Goal: Task Accomplishment & Management: Complete application form

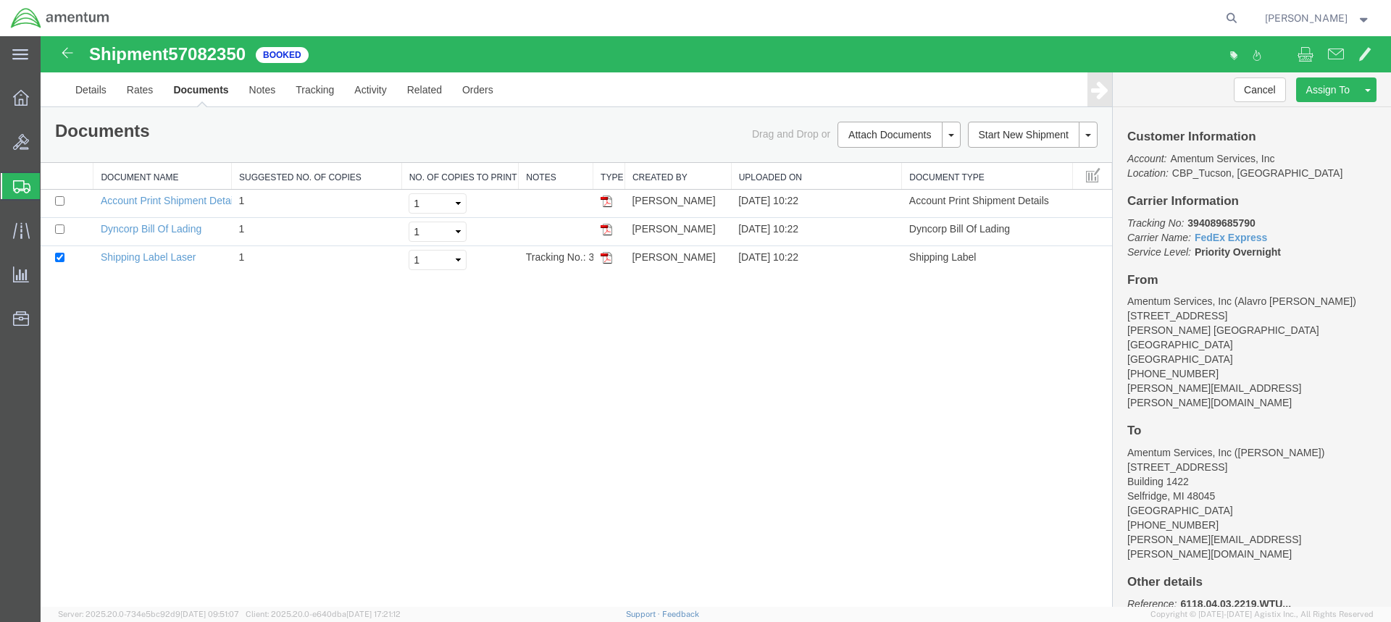
click at [0, 0] on span "Create from Template" at bounding box center [0, 0] width 0 height 0
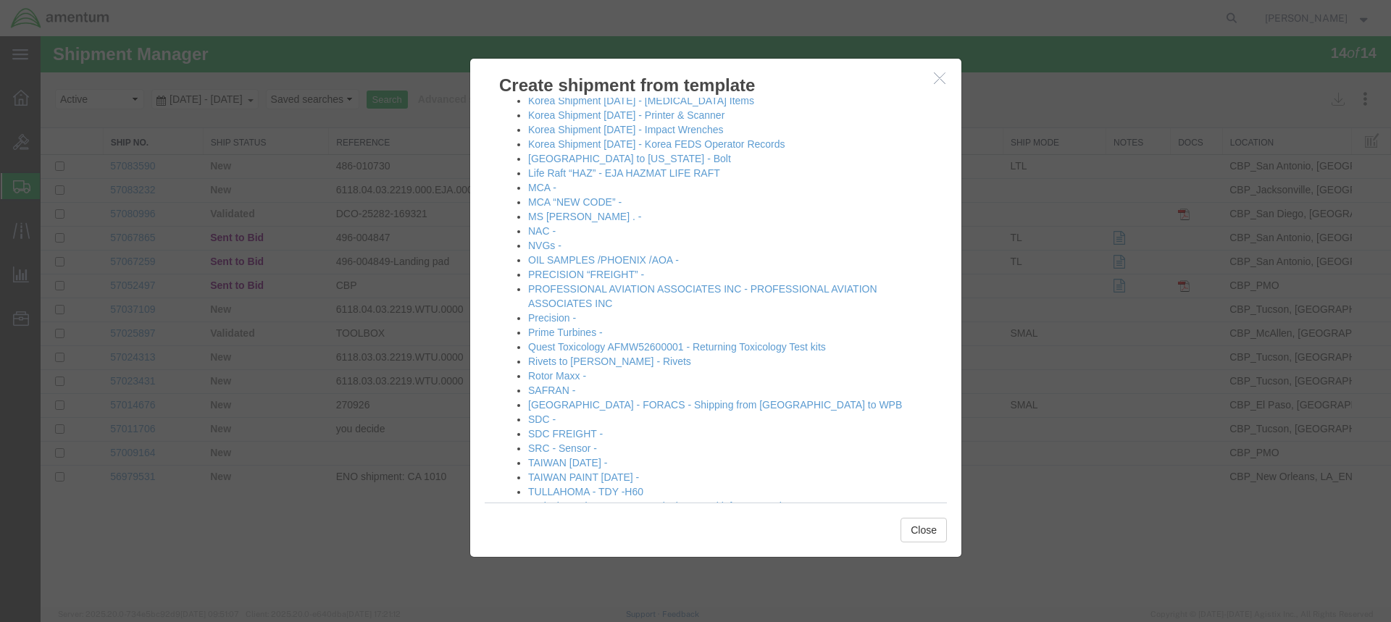
scroll to position [838, 0]
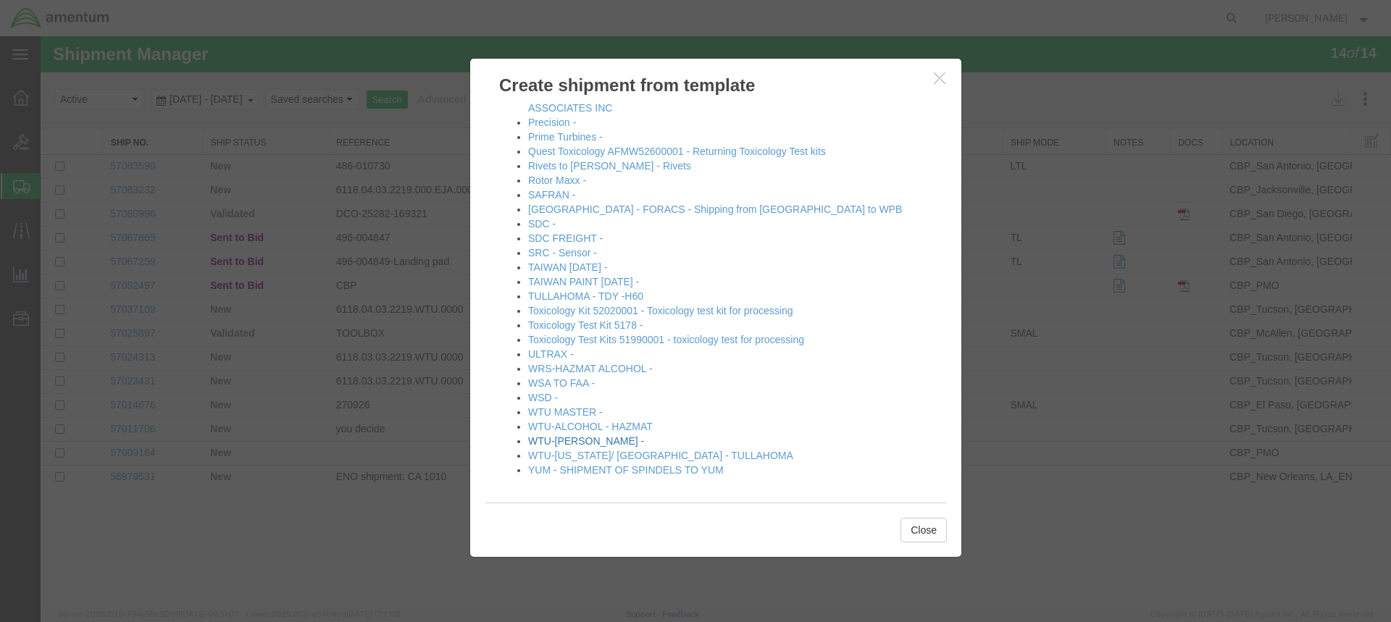
click at [568, 437] on link "WTU-[PERSON_NAME] -" at bounding box center [586, 441] width 116 height 12
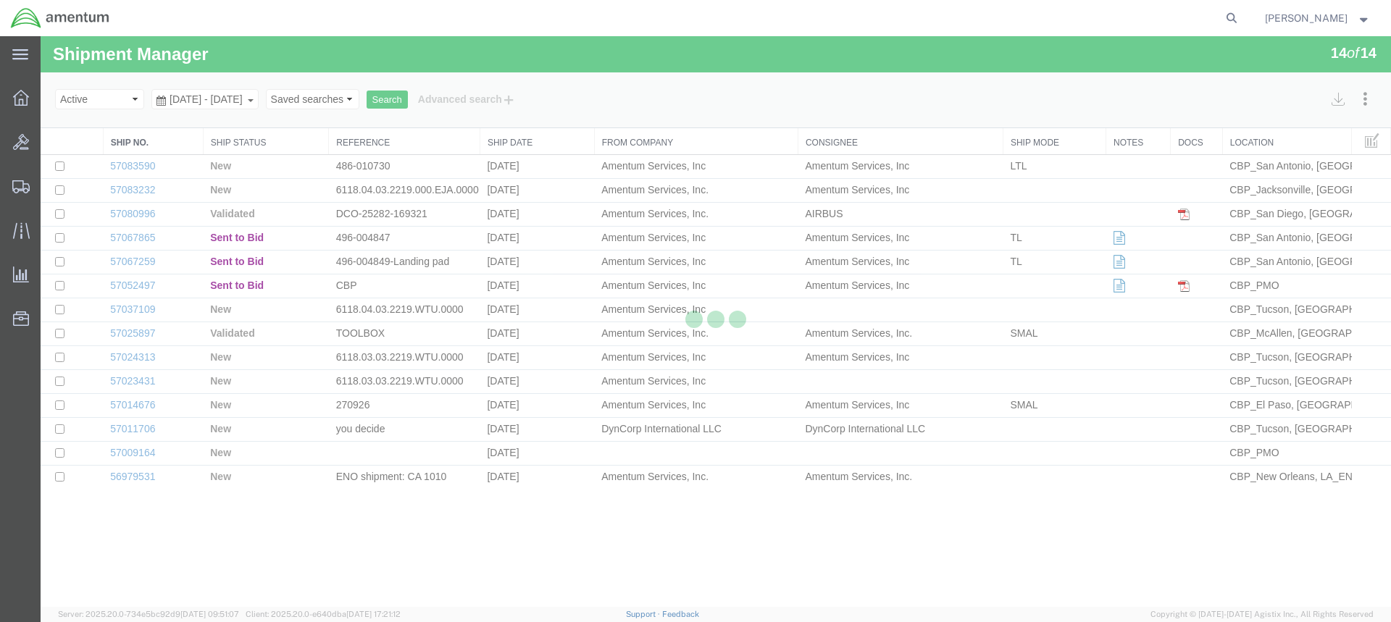
select select "49949"
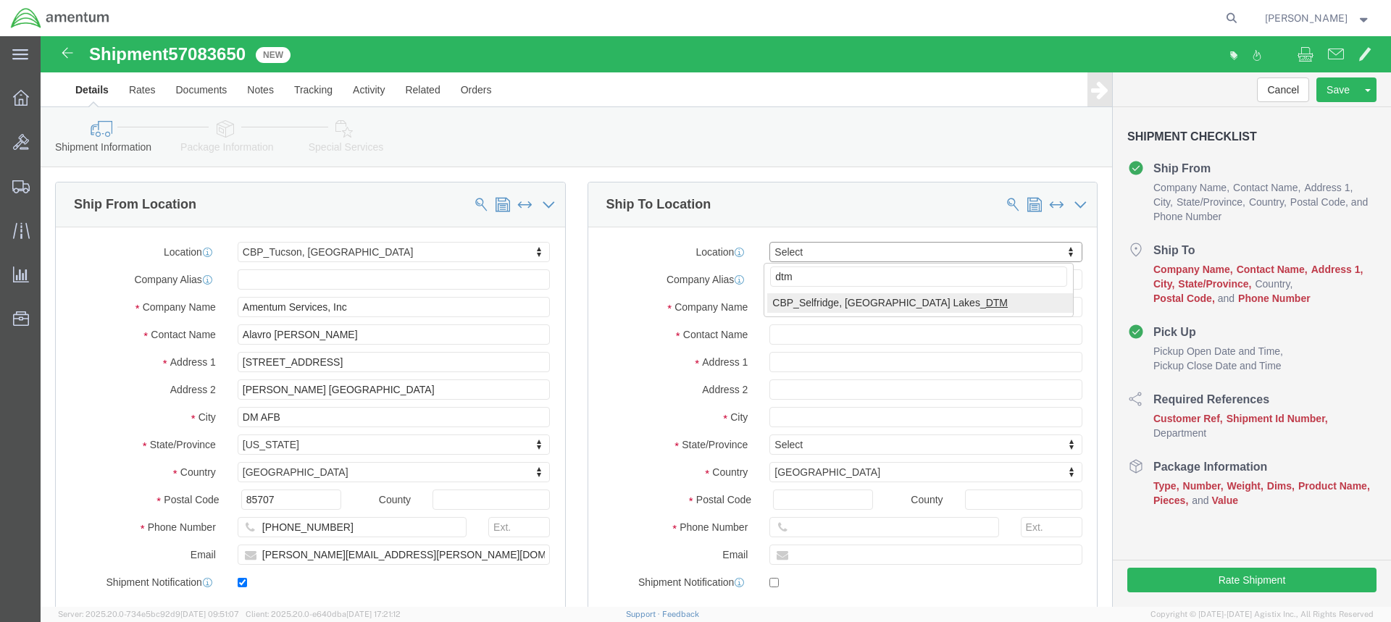
type input "dtm"
select select "49921"
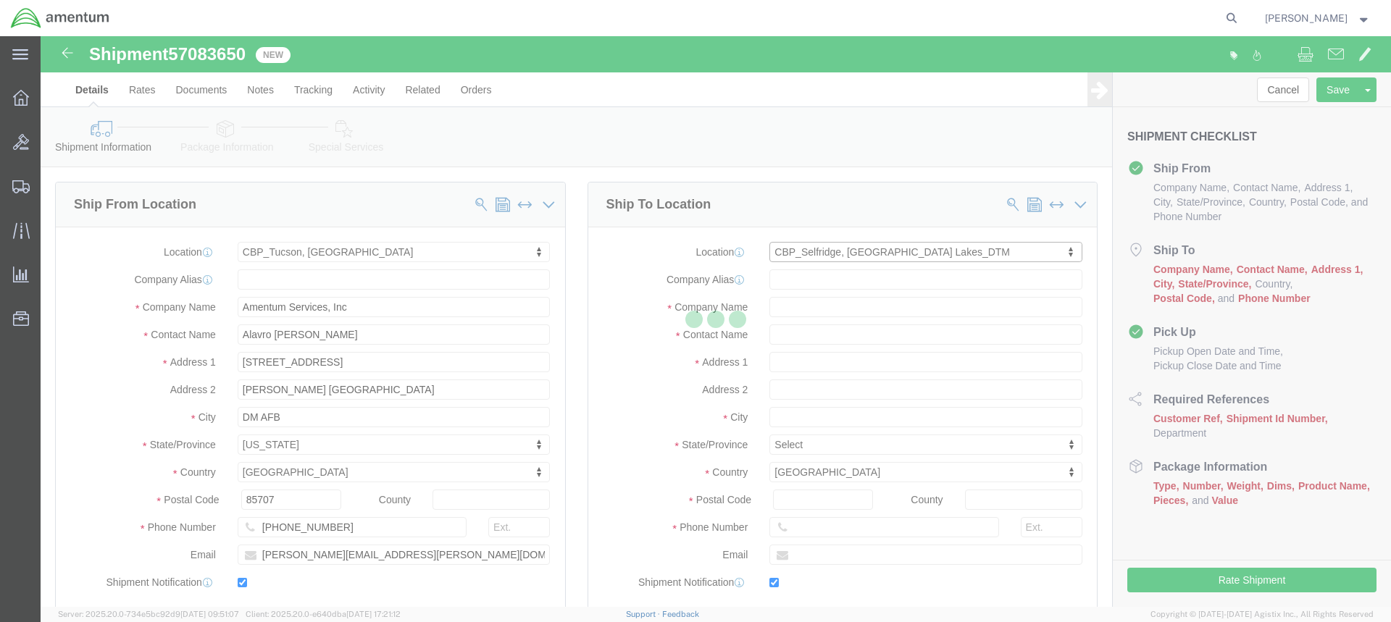
type input "Amentum Services, Inc"
type input "[PERSON_NAME]"
type input "[STREET_ADDRESS]"
type input "Building 1422"
type input "Selfridge"
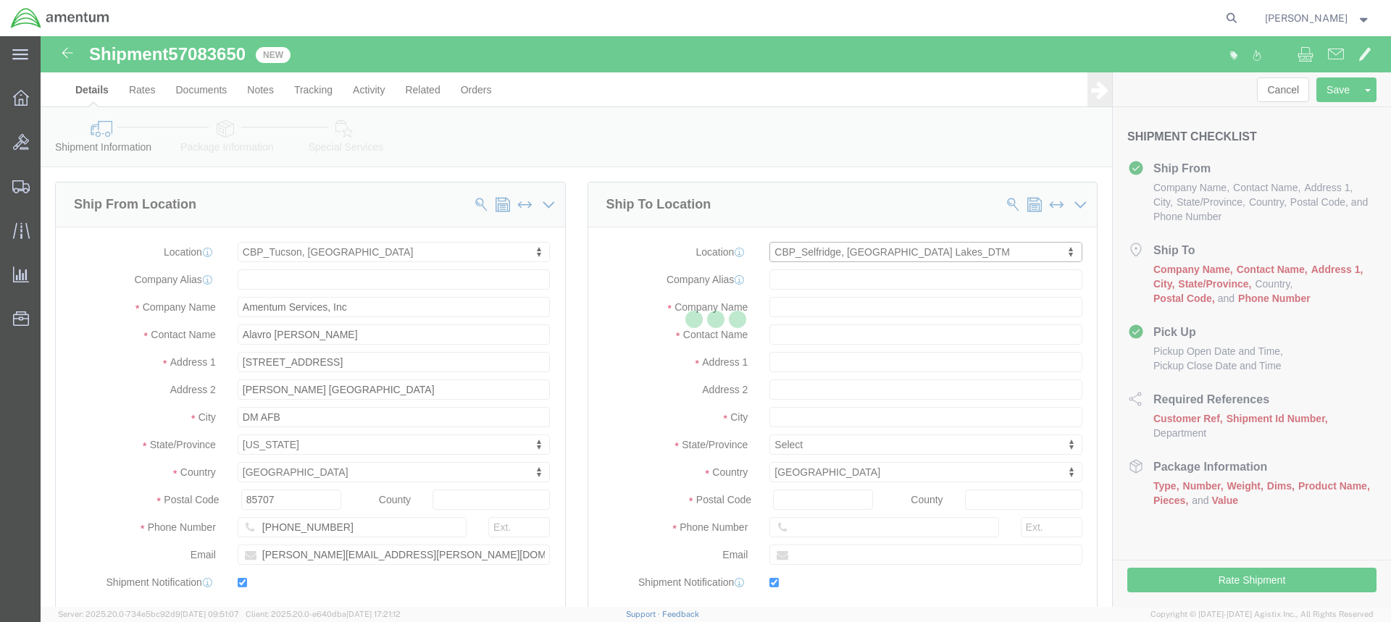
type input "48045"
type input "[PHONE_NUMBER]"
type input "[PERSON_NAME][EMAIL_ADDRESS][PERSON_NAME][DOMAIN_NAME]"
checkbox input "true"
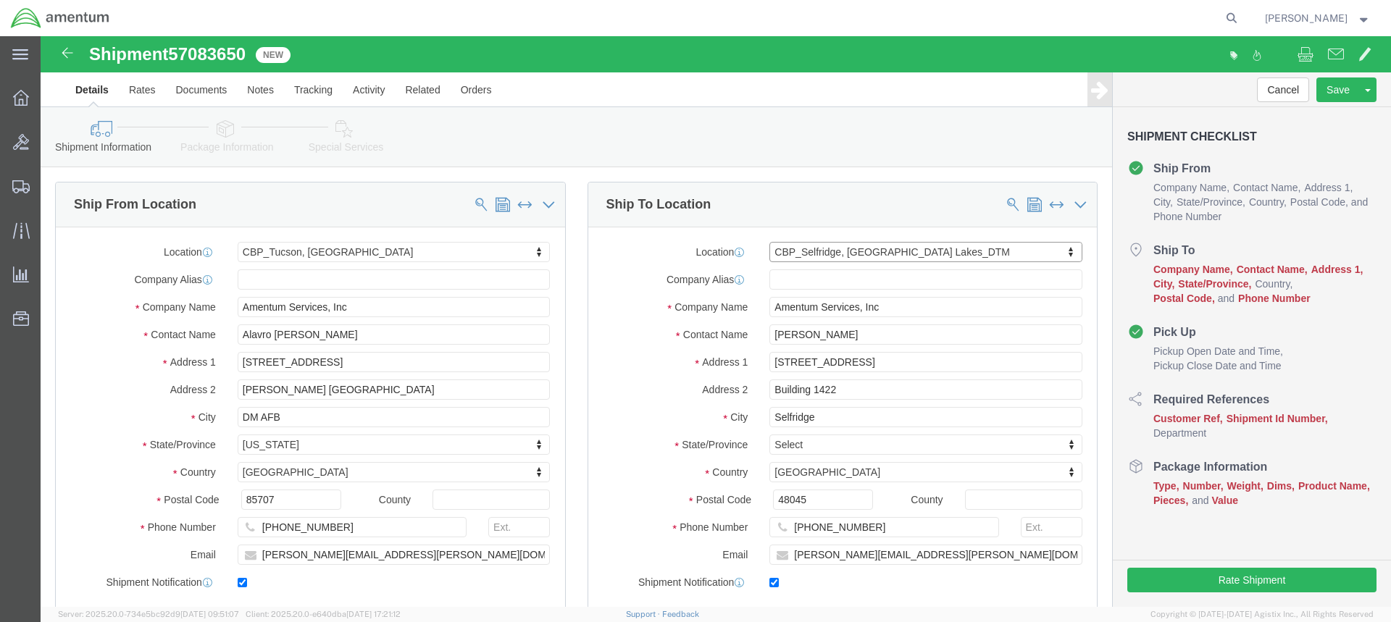
select select "MI"
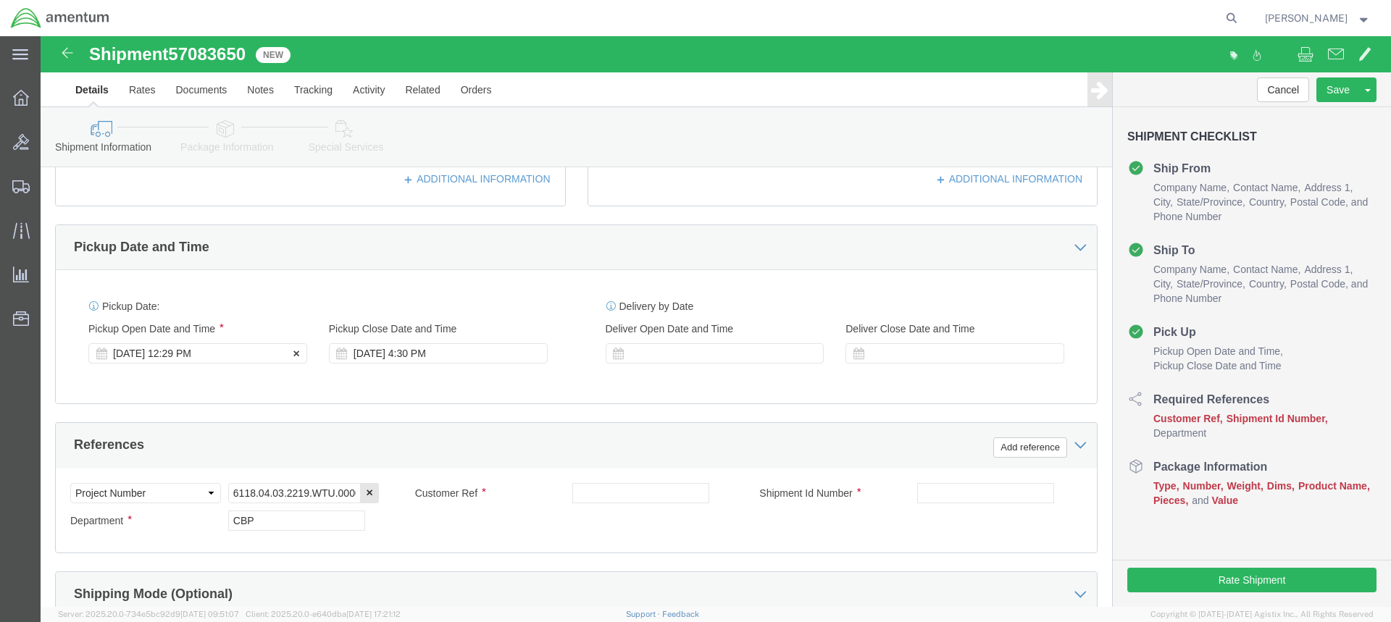
click div "[DATE] 12:29 PM"
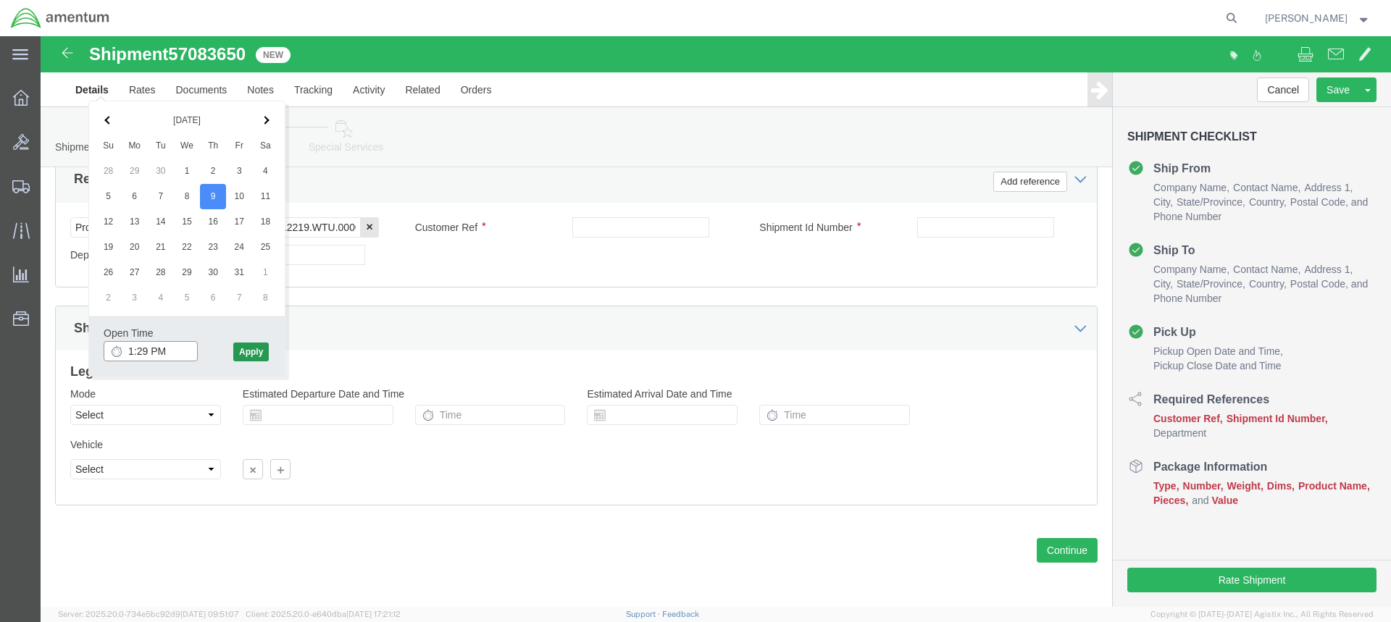
type input "1:29 PM"
click button "Apply"
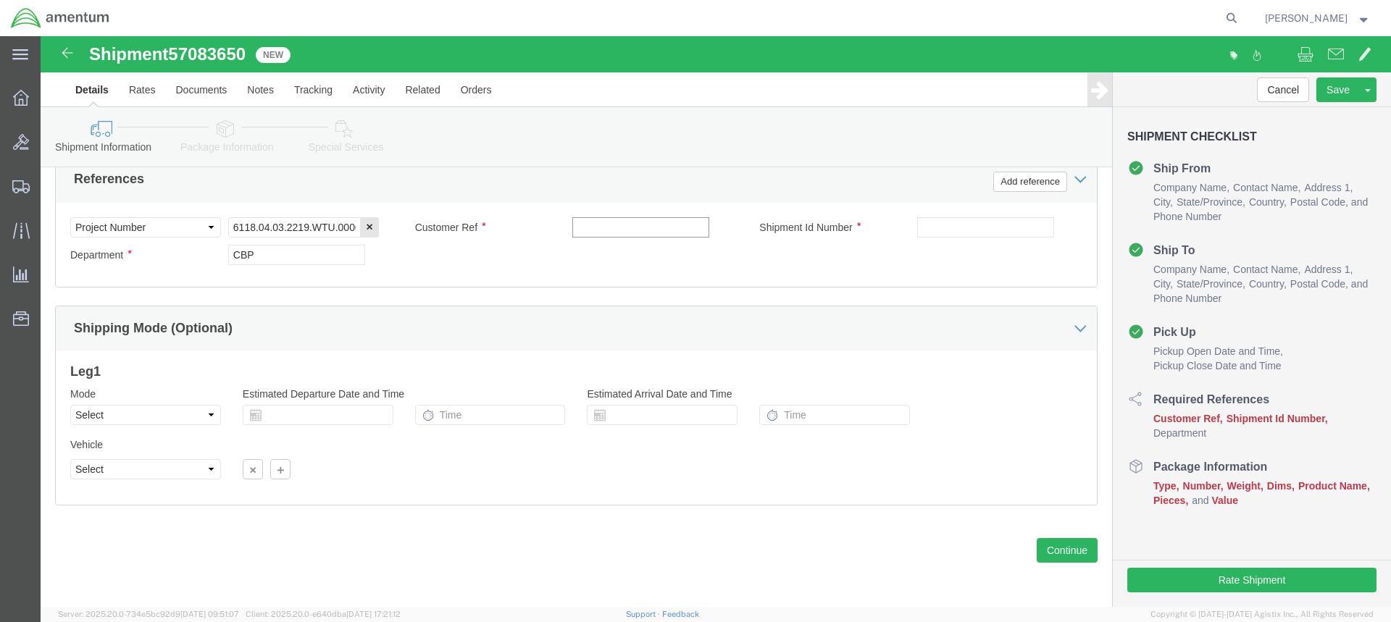
click input "text"
type input "513-010912"
click input "text"
type input "515-010912"
click button "Continue"
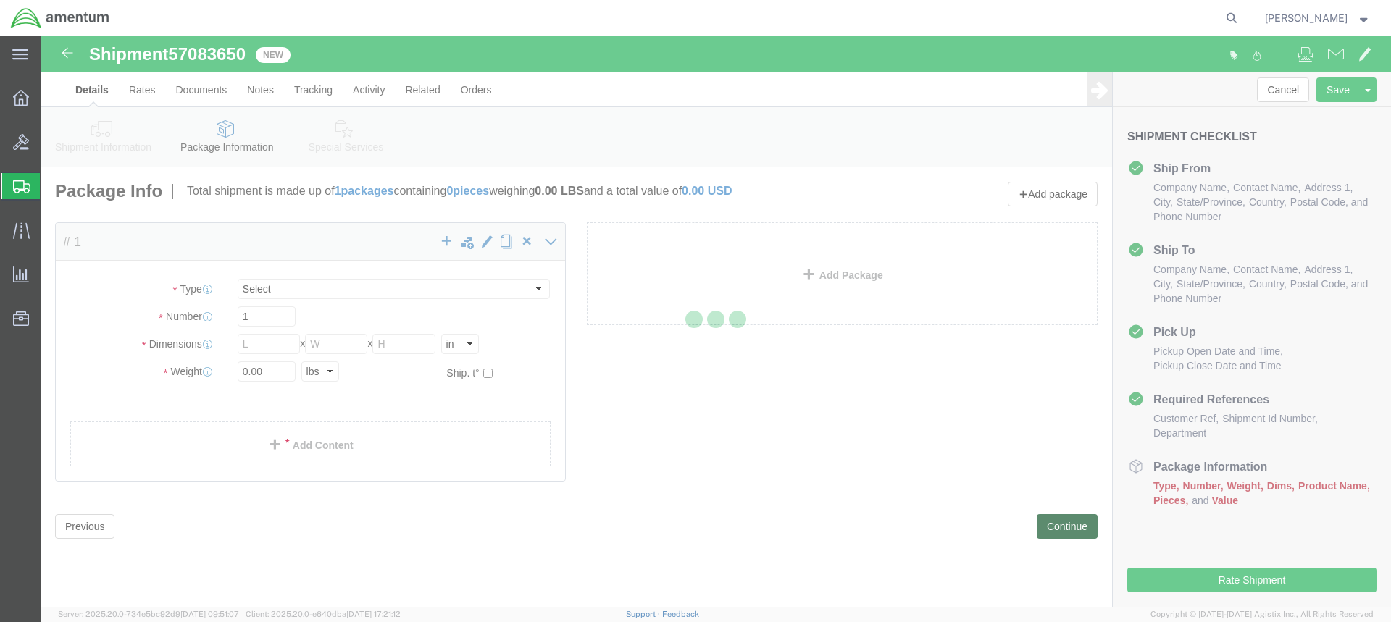
select select "CBOX"
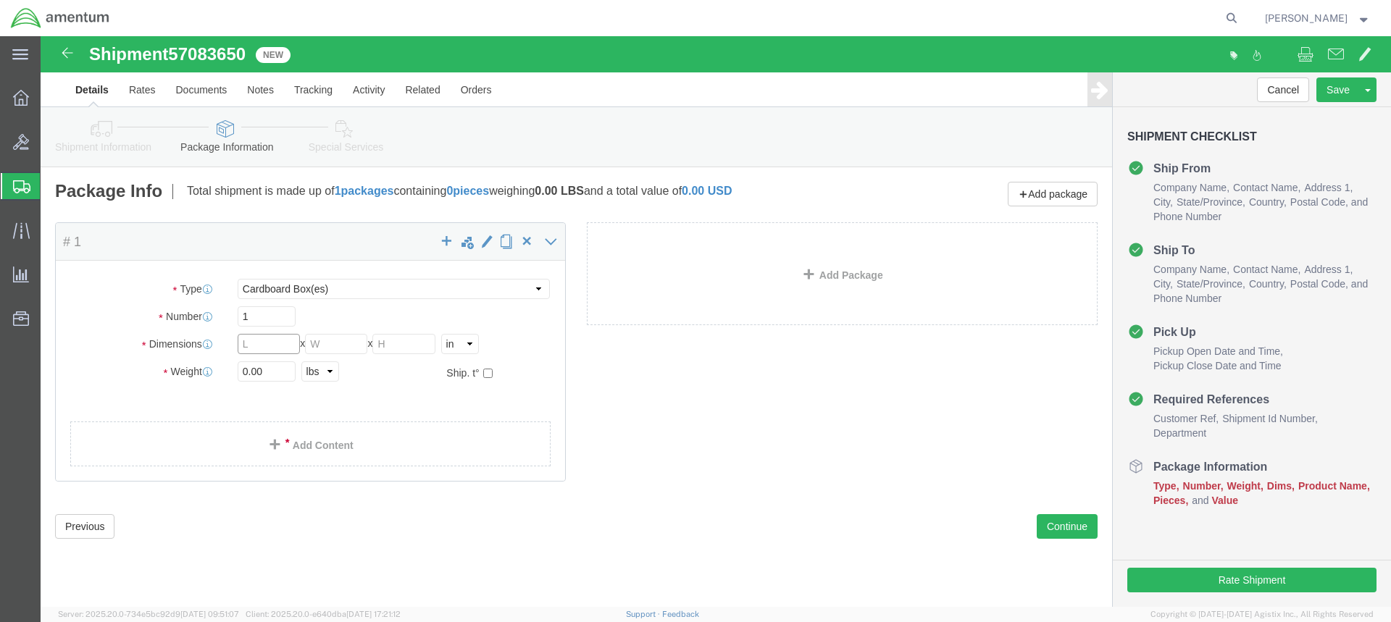
click input "text"
type input "10"
type input "2"
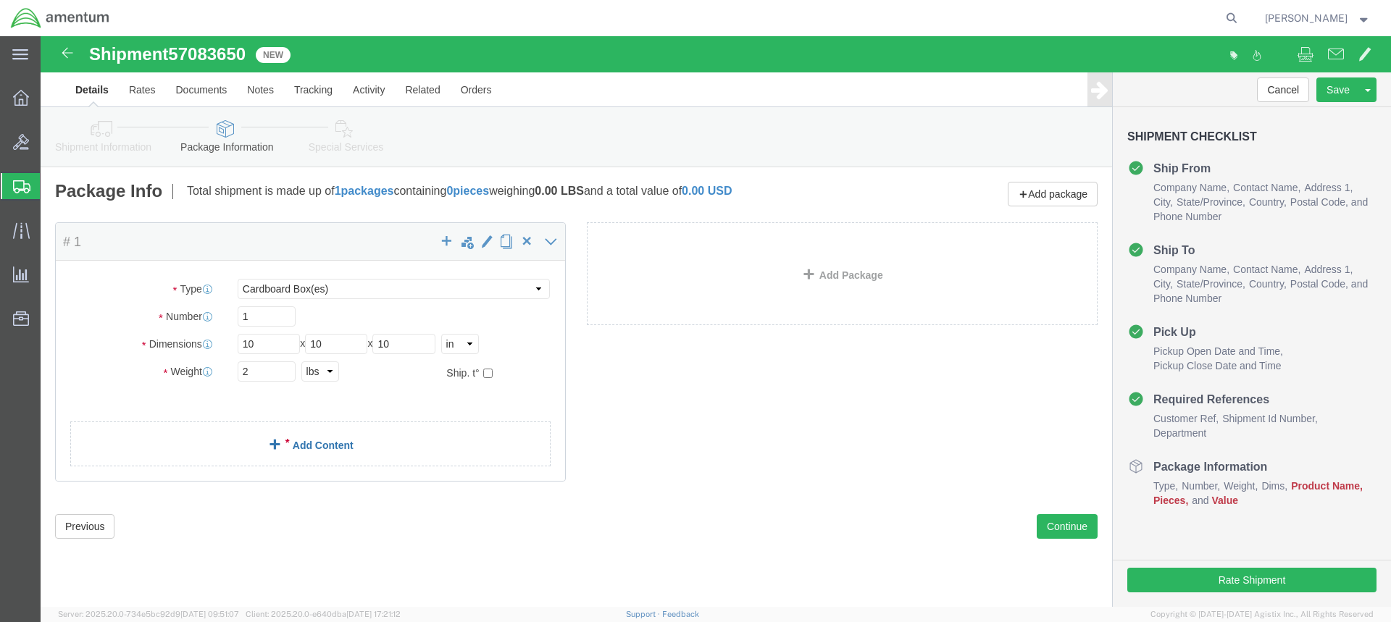
click link "Add Content"
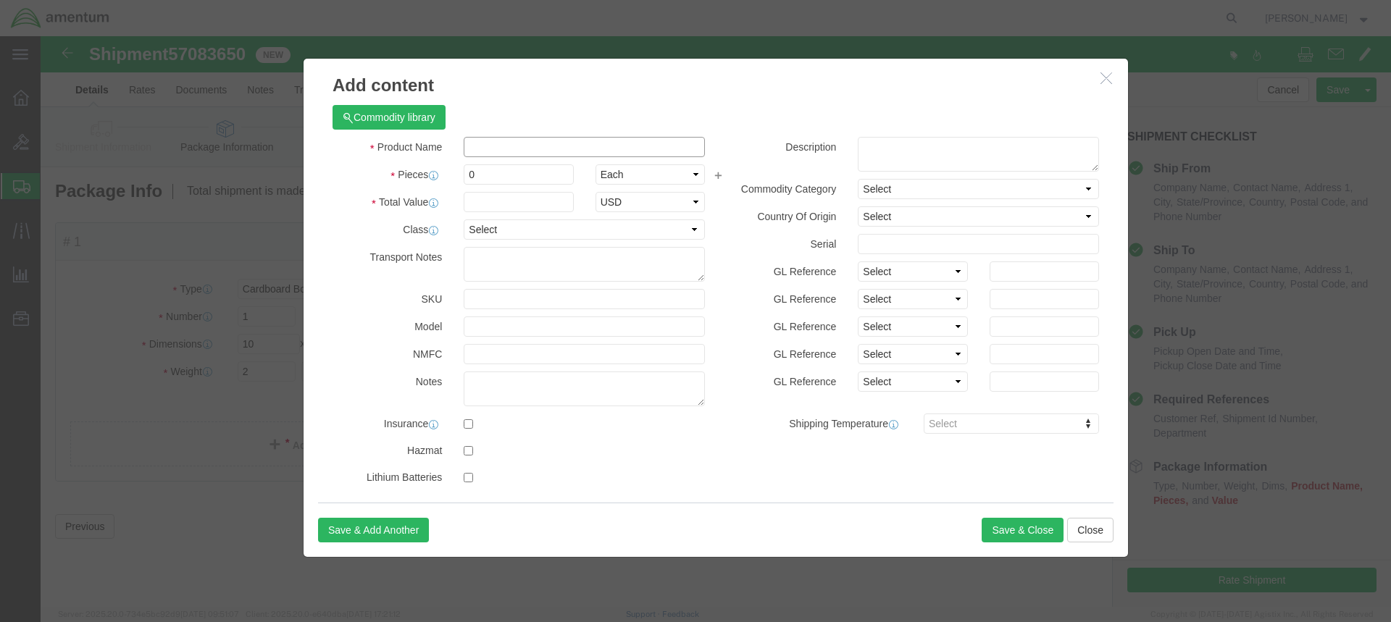
click input "text"
type input "flange gearbox"
click input "0"
type input "1"
click input "text"
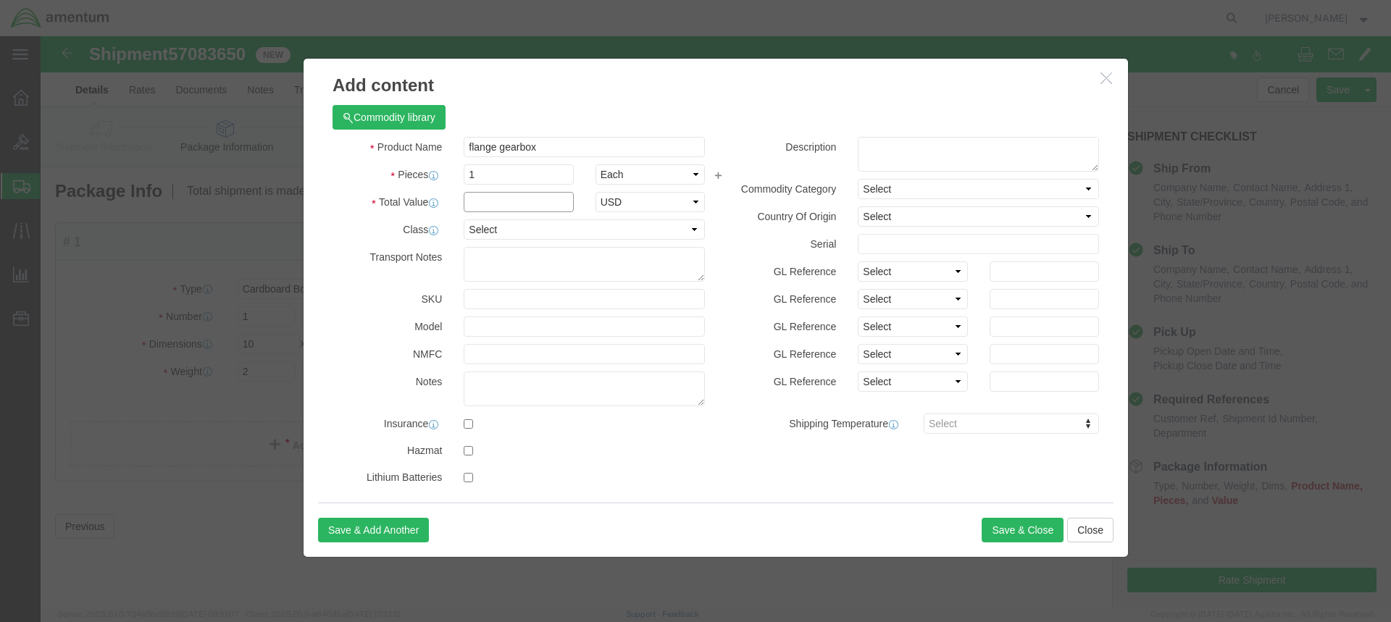
click input "text"
type input "1700.00"
click button "Save & Close"
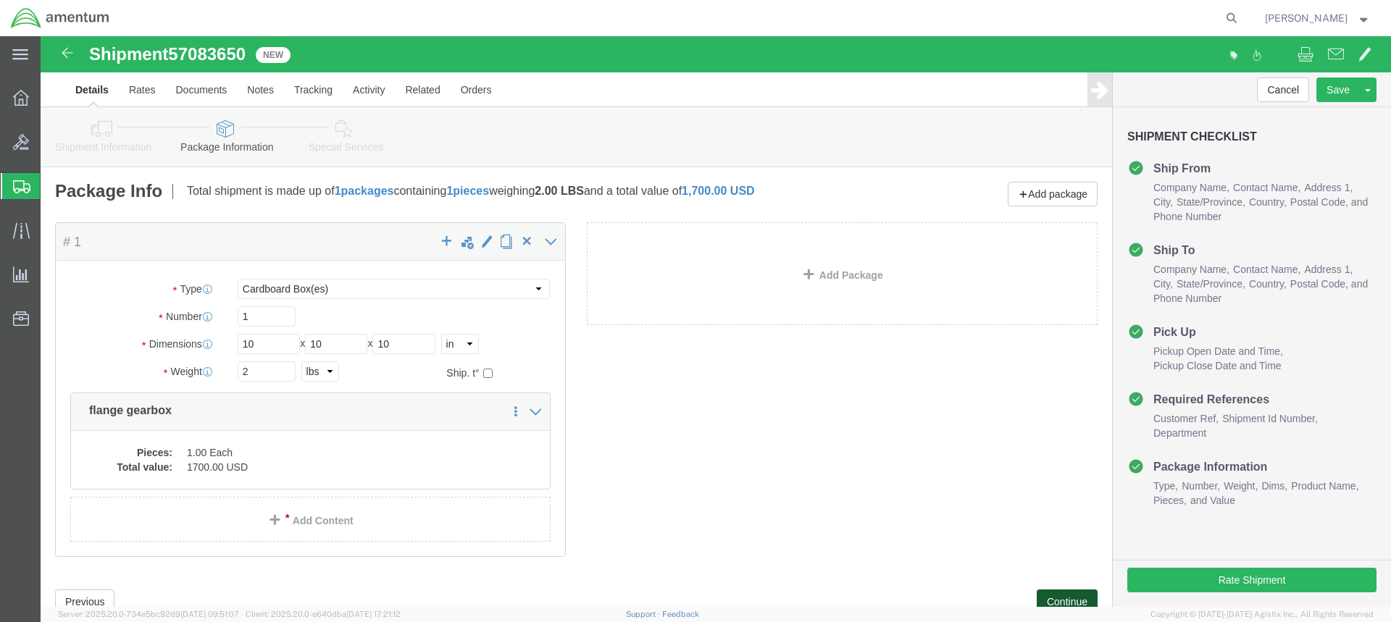
drag, startPoint x: 1007, startPoint y: 562, endPoint x: 1014, endPoint y: 558, distance: 7.5
click button "Continue"
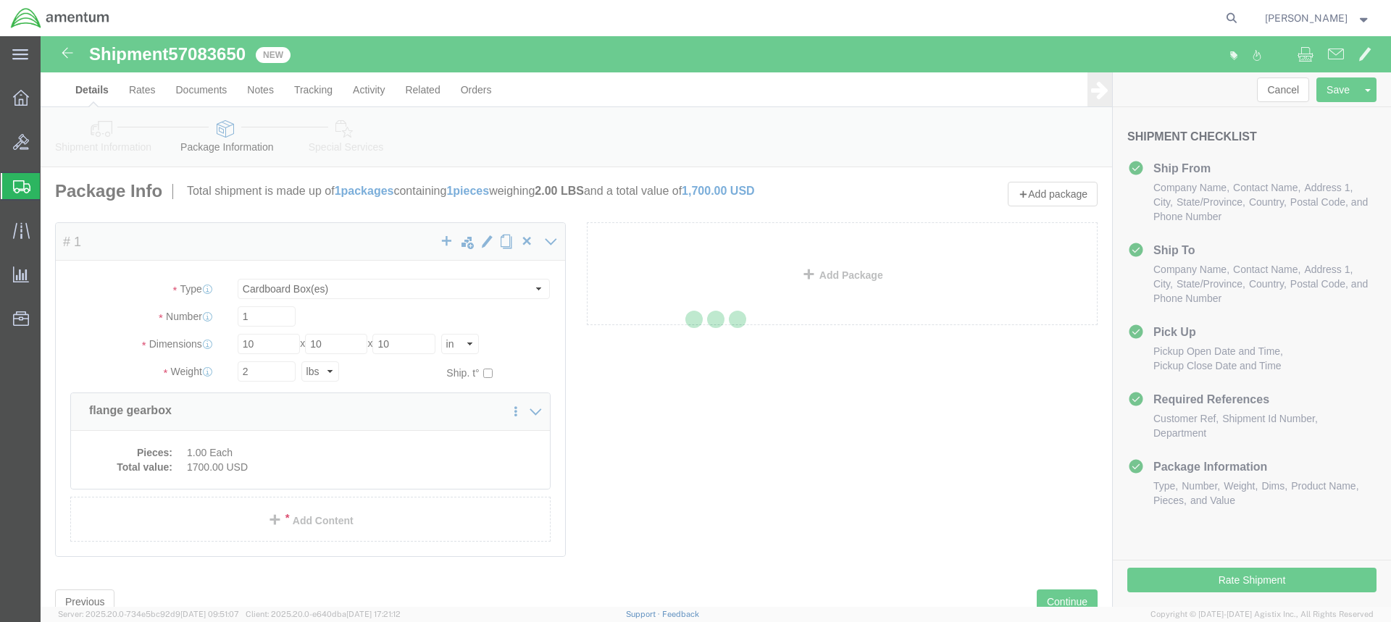
select select
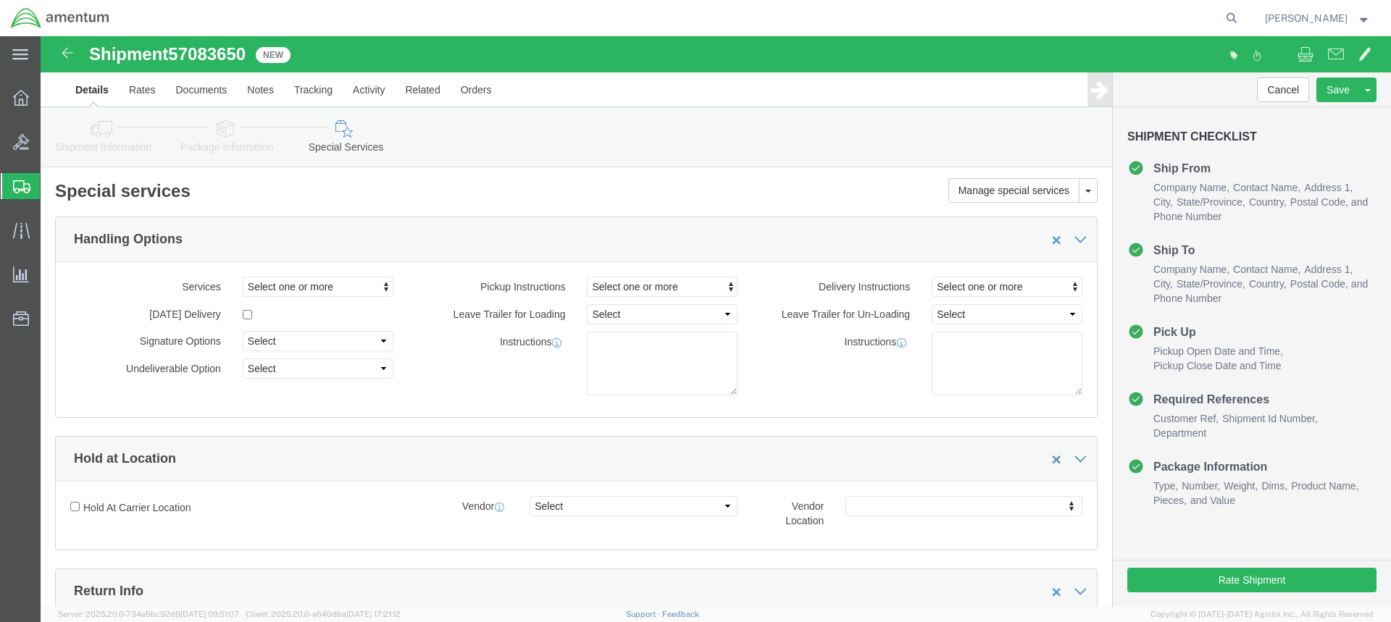
select select "DEPARTMENT"
click button "Rate Shipment"
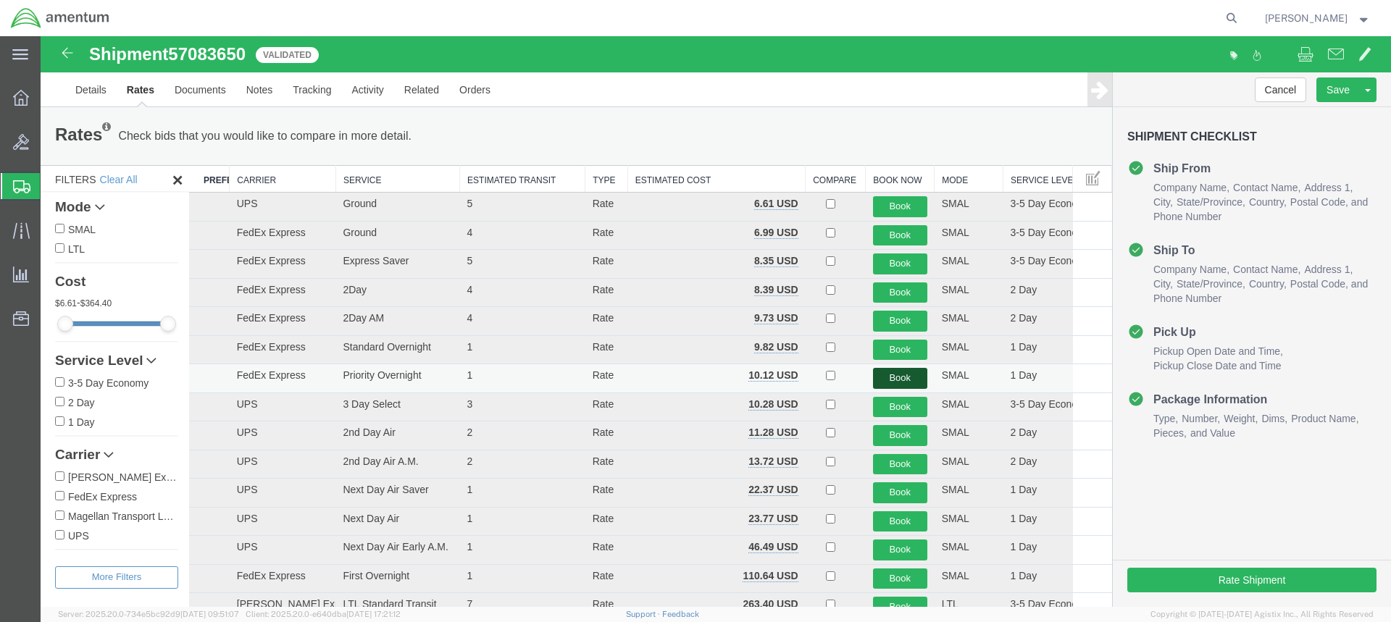
click at [893, 378] on button "Book" at bounding box center [900, 378] width 54 height 21
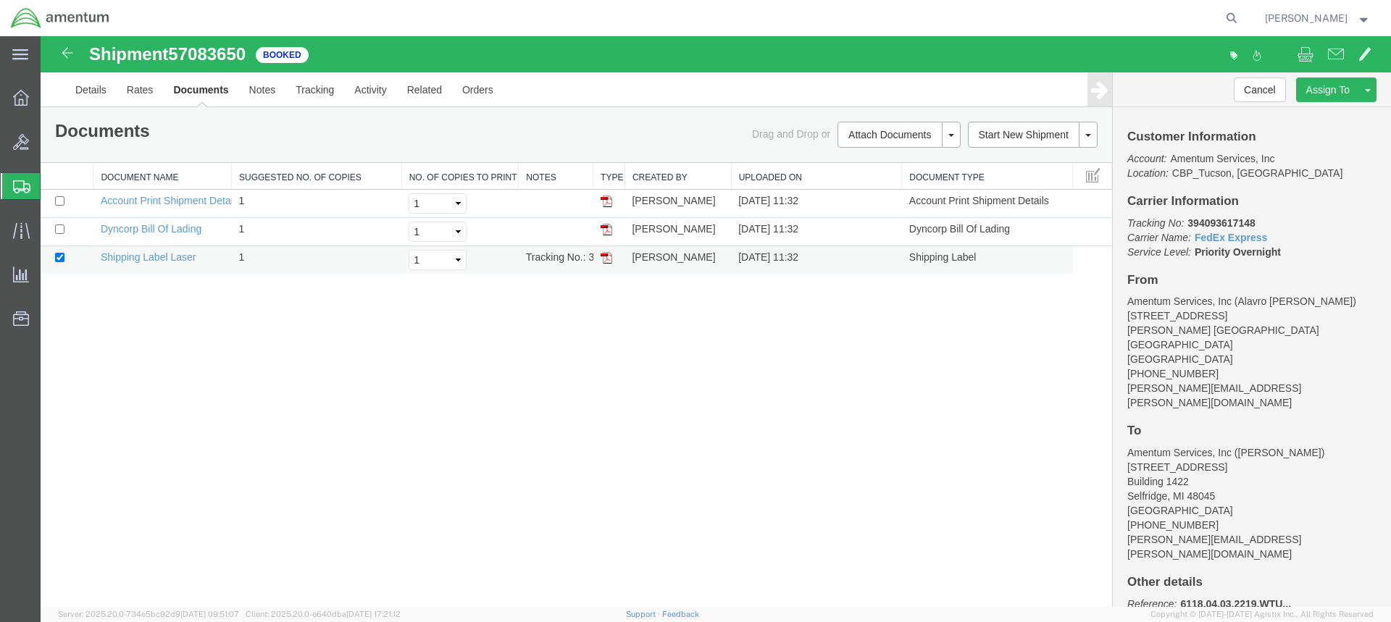
click at [606, 259] on img at bounding box center [607, 258] width 12 height 12
